Goal: Find specific page/section: Find specific page/section

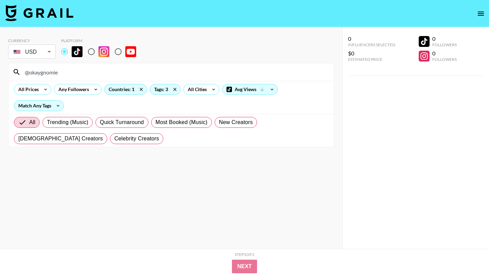
drag, startPoint x: 88, startPoint y: 68, endPoint x: 83, endPoint y: 68, distance: 4.4
click at [83, 68] on input "@okaygnomie" at bounding box center [175, 72] width 309 height 11
drag, startPoint x: 78, startPoint y: 71, endPoint x: 0, endPoint y: 71, distance: 78.4
click at [0, 71] on div "Currency USD USD ​ Platform @okaygnomie All Prices Any Followers Countries: 1 T…" at bounding box center [171, 151] width 342 height 248
paste input "Blvk_star"
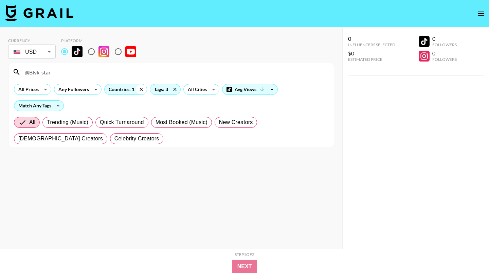
click at [139, 90] on icon at bounding box center [141, 89] width 11 height 10
click at [175, 89] on icon at bounding box center [174, 89] width 11 height 10
click at [32, 72] on input "@Blvk_star" at bounding box center [175, 72] width 309 height 11
click at [66, 68] on input "@blvk_star" at bounding box center [175, 72] width 309 height 11
paste input "fendi.liyahh"
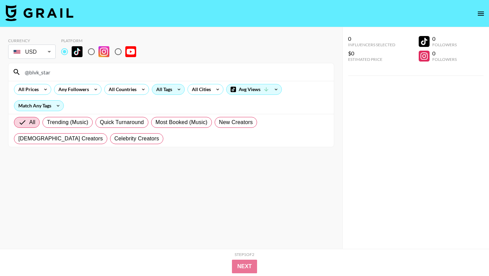
drag, startPoint x: 67, startPoint y: 70, endPoint x: 10, endPoint y: 70, distance: 57.4
click at [10, 70] on div "@blvk_star" at bounding box center [170, 72] width 325 height 18
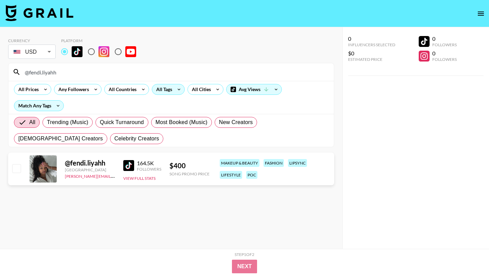
click at [125, 160] on div "164.5K Followers" at bounding box center [142, 166] width 38 height 12
click at [127, 162] on img at bounding box center [128, 165] width 11 height 11
drag, startPoint x: 79, startPoint y: 70, endPoint x: 0, endPoint y: 69, distance: 78.7
click at [0, 69] on div "Currency USD USD ​ Platform @fendi.liyahh All Prices Any Followers All Countrie…" at bounding box center [171, 151] width 342 height 248
paste input "rramiyamariee"
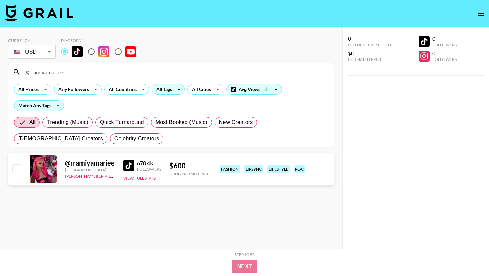
type input "@rramiyamariee"
click at [131, 164] on img at bounding box center [128, 165] width 11 height 11
